Goal: Transaction & Acquisition: Purchase product/service

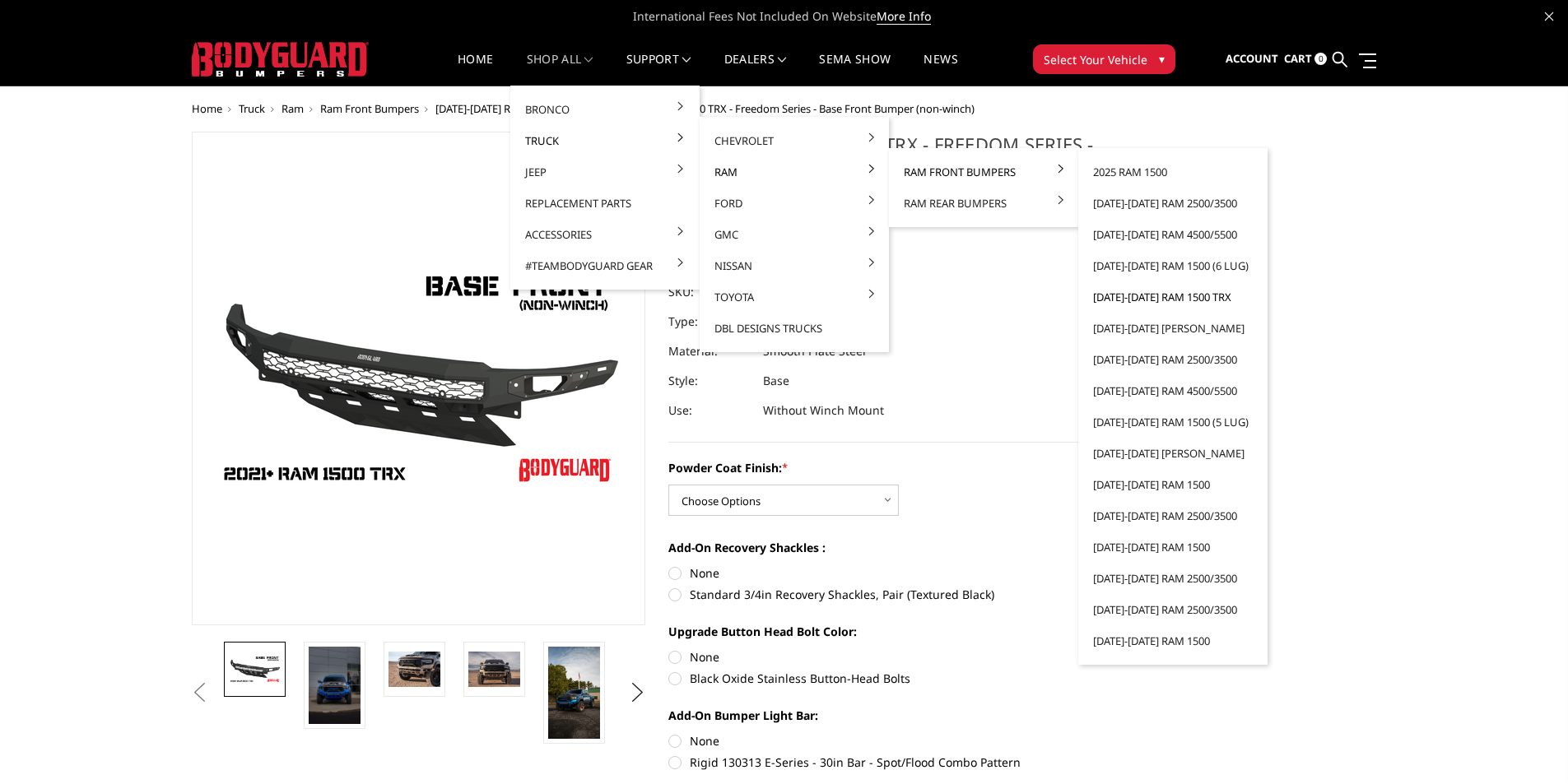
click at [1133, 291] on link "[DATE]-[DATE] Ram 1500 TRX" at bounding box center [1174, 297] width 176 height 31
